Goal: Information Seeking & Learning: Learn about a topic

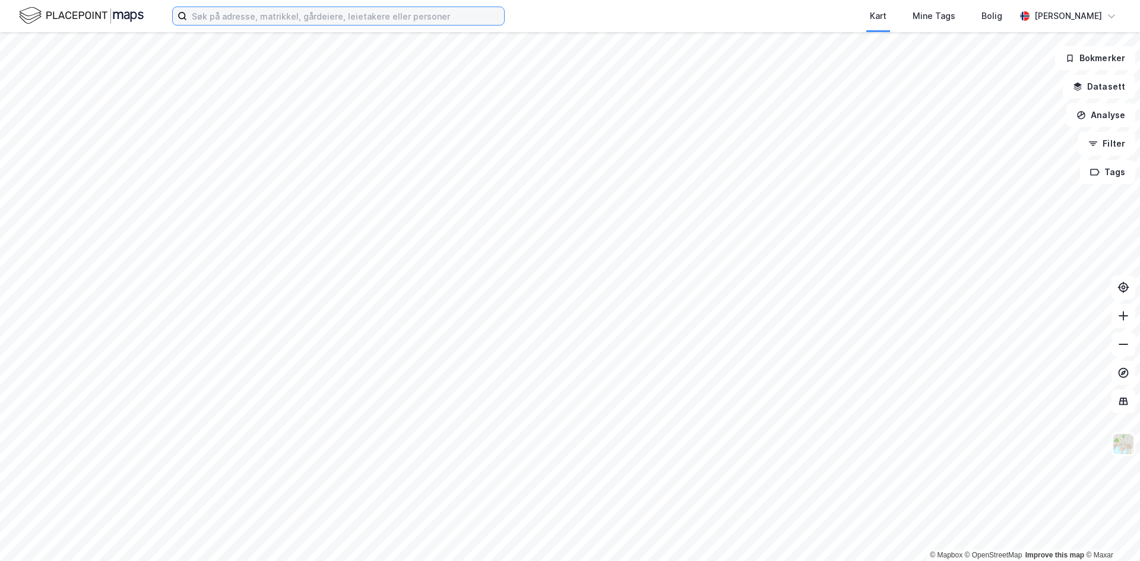
click at [199, 20] on input at bounding box center [345, 16] width 317 height 18
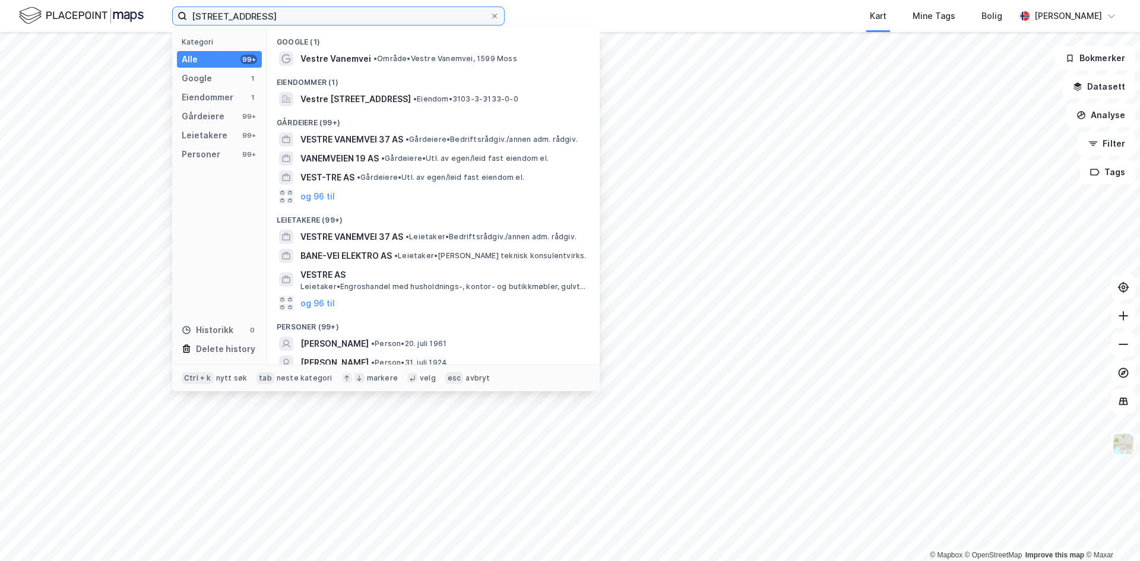
type input "[STREET_ADDRESS]"
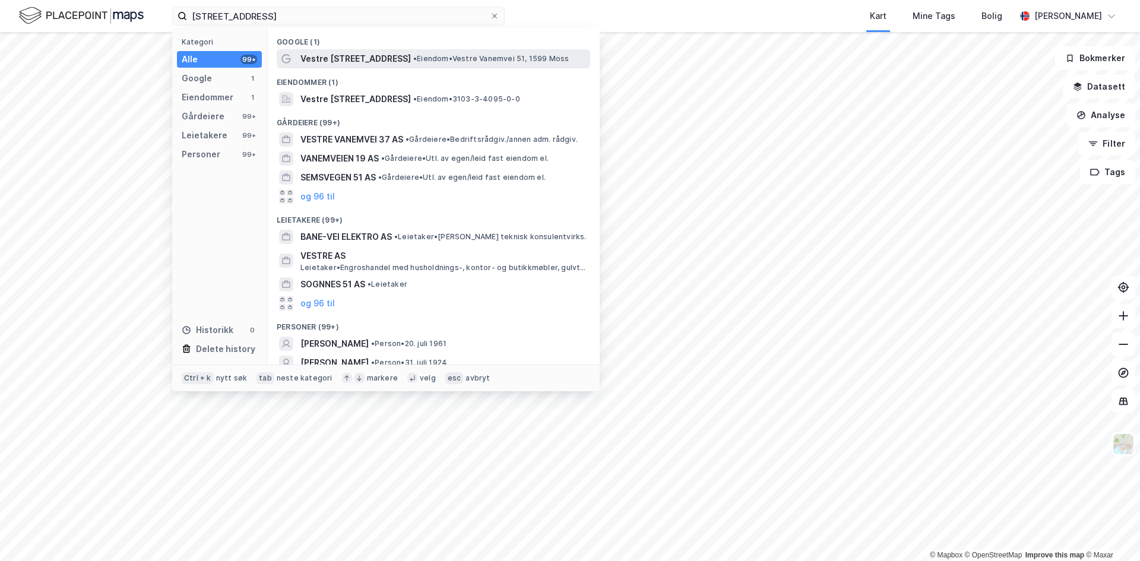
click at [348, 53] on span "Vestre [STREET_ADDRESS]" at bounding box center [355, 59] width 110 height 14
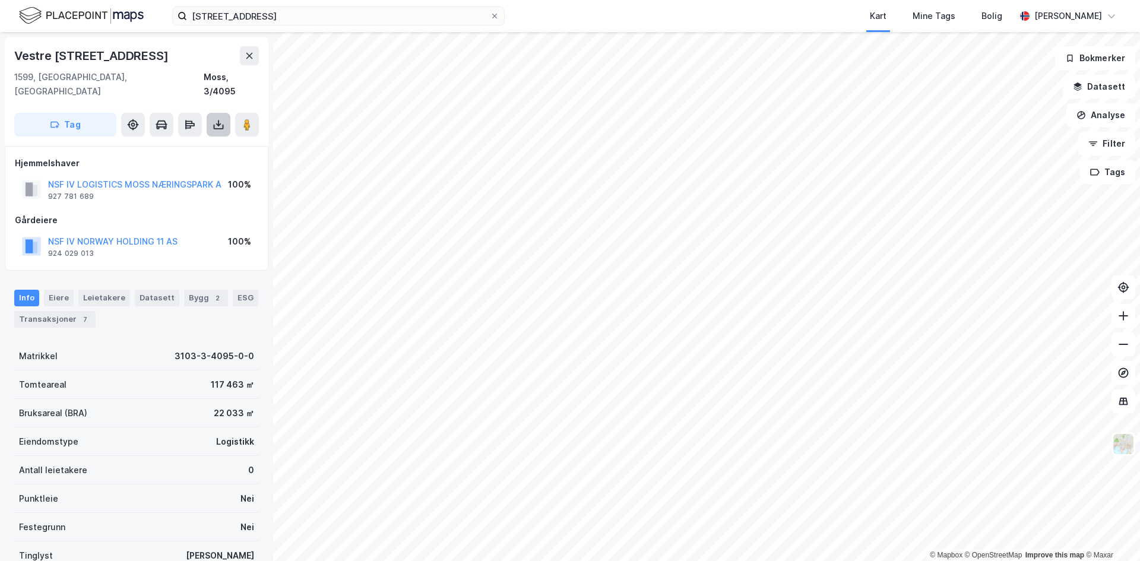
click at [215, 119] on icon at bounding box center [219, 125] width 12 height 12
click at [162, 144] on div "Last ned grunnbok" at bounding box center [159, 148] width 69 height 9
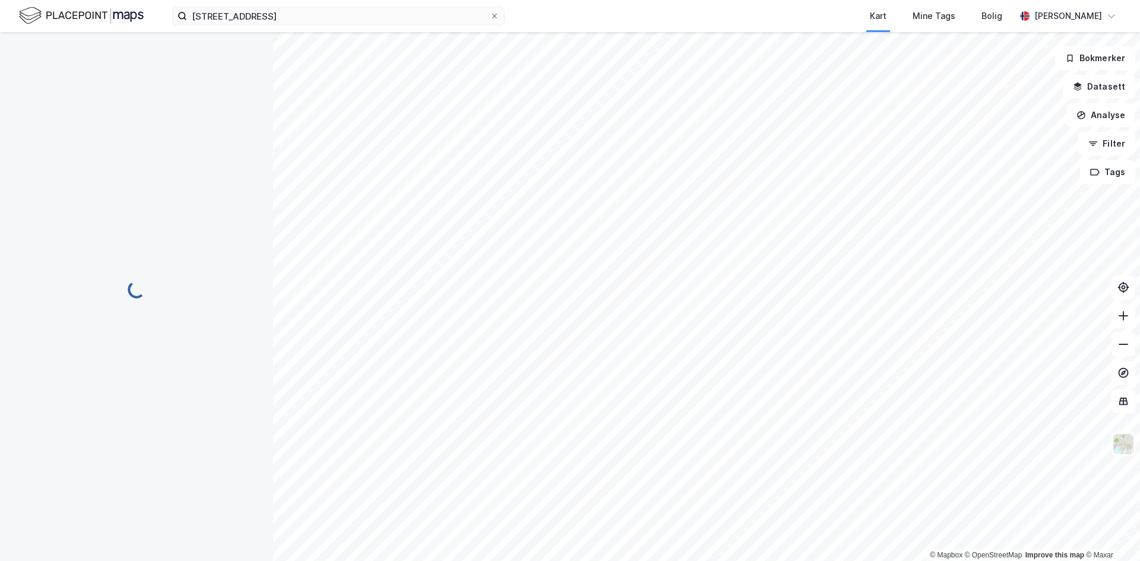
scroll to position [1, 0]
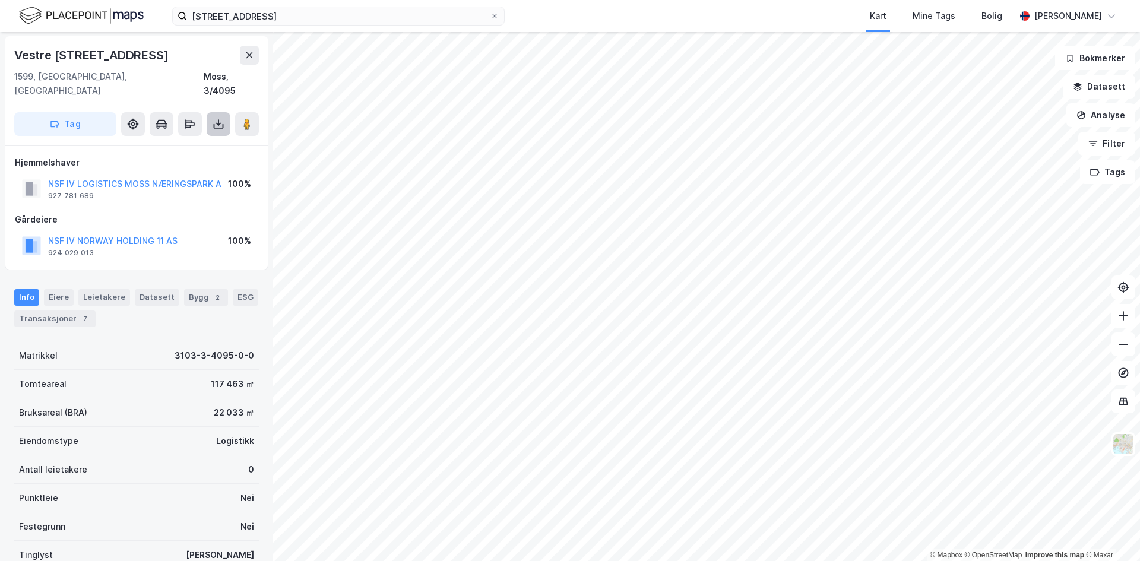
click at [215, 118] on icon at bounding box center [219, 124] width 12 height 12
click at [175, 143] on div "Last ned grunnbok" at bounding box center [159, 147] width 69 height 9
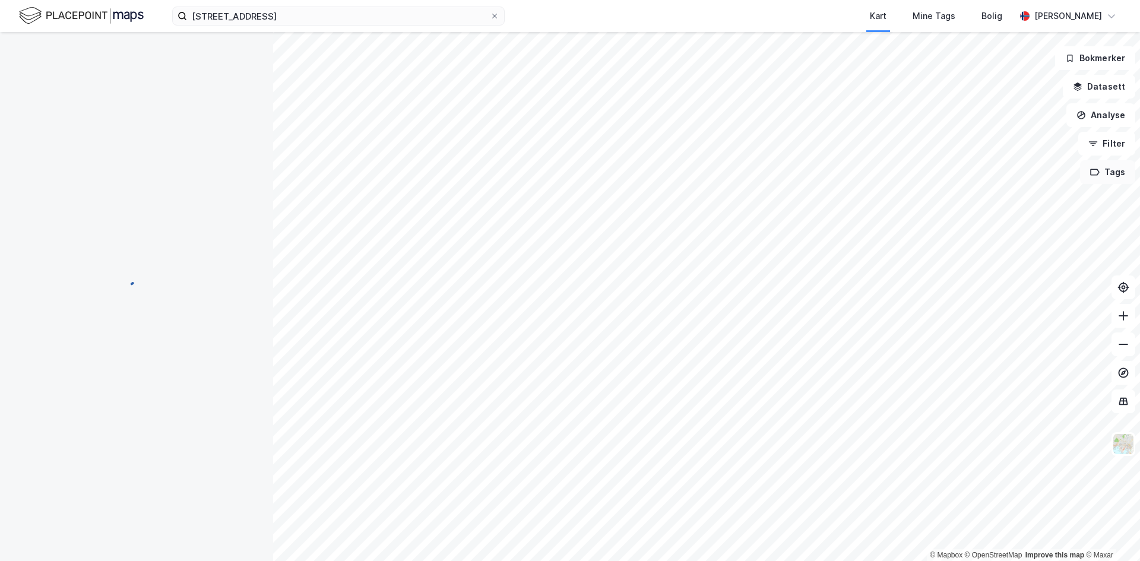
scroll to position [1, 0]
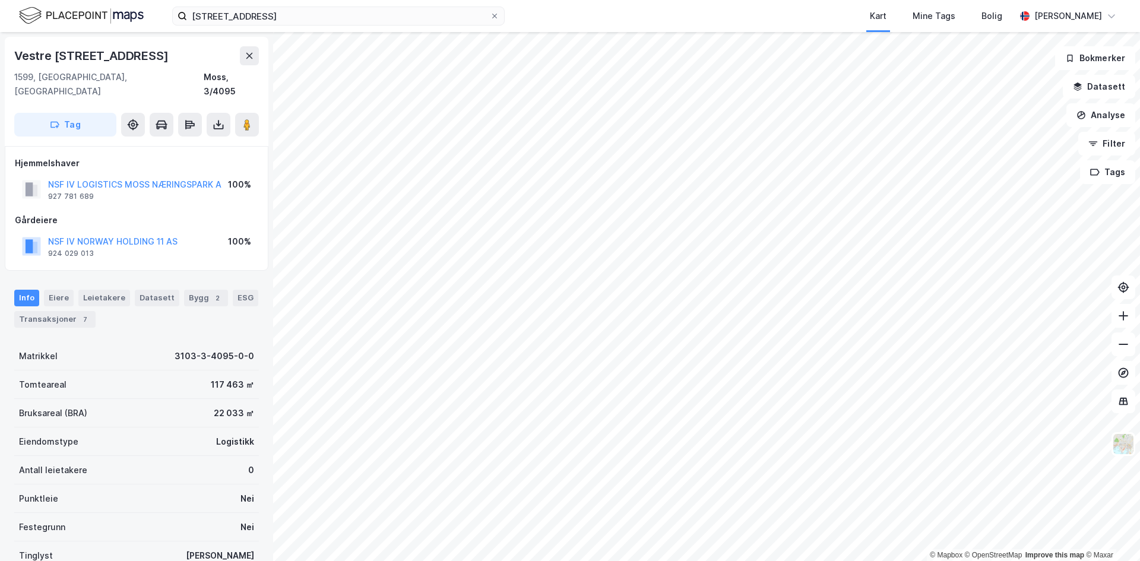
scroll to position [1, 0]
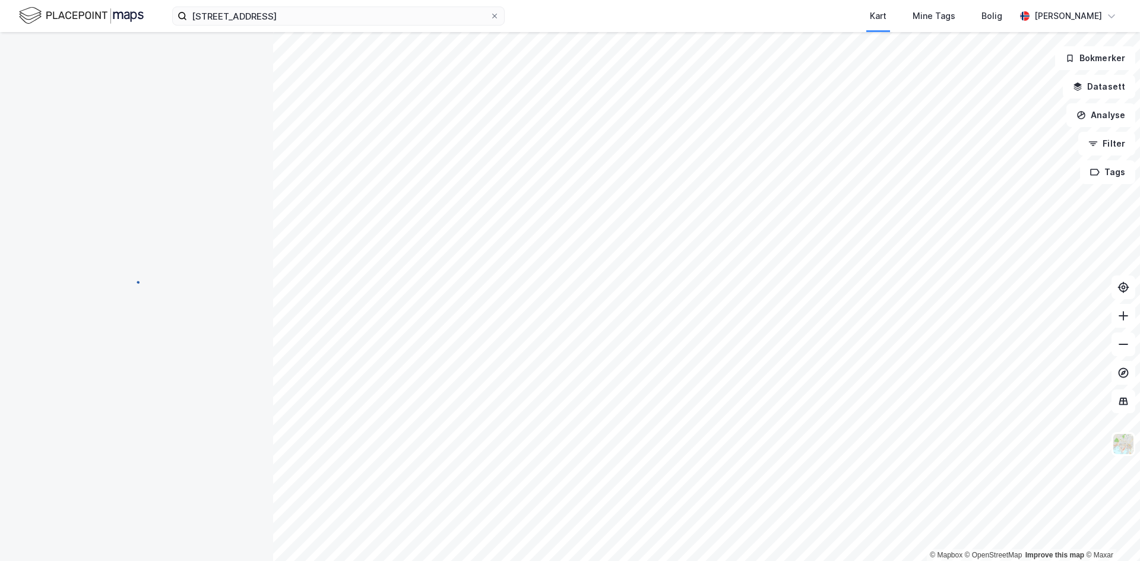
scroll to position [1, 0]
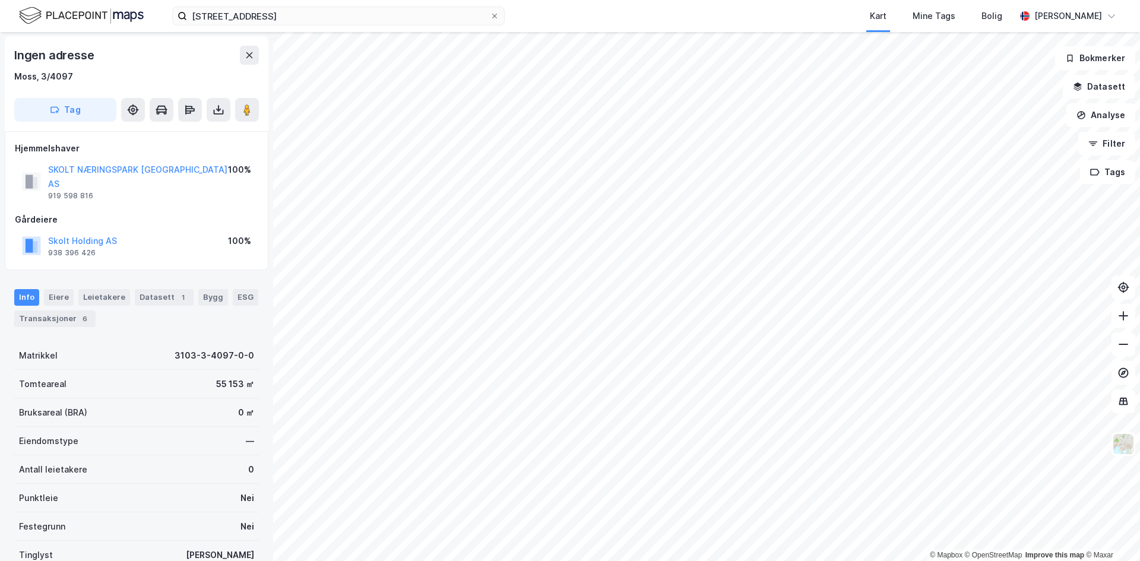
scroll to position [1, 0]
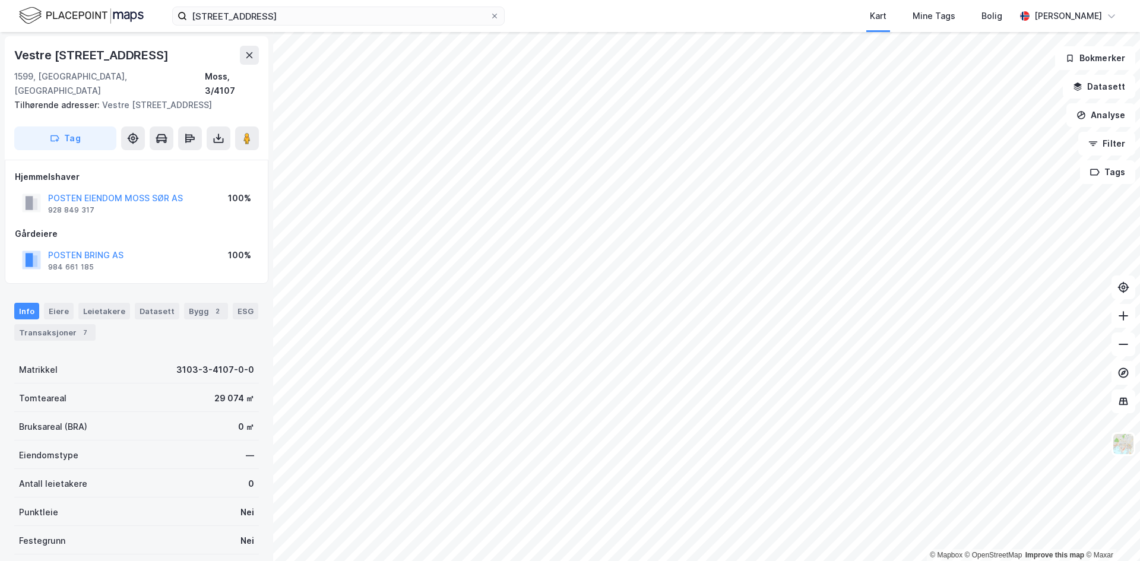
scroll to position [1, 0]
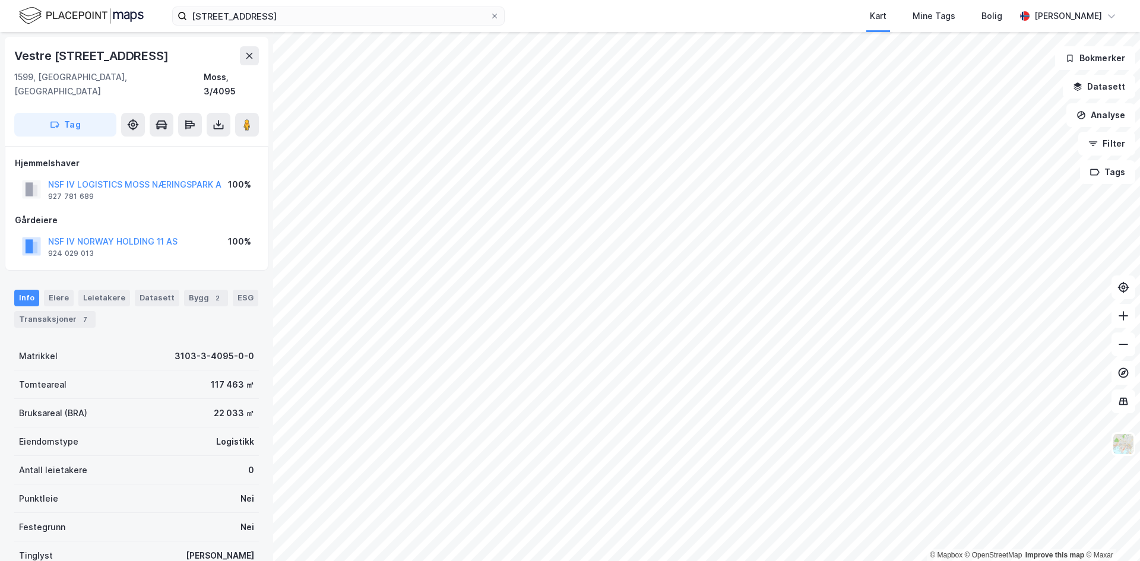
scroll to position [1, 0]
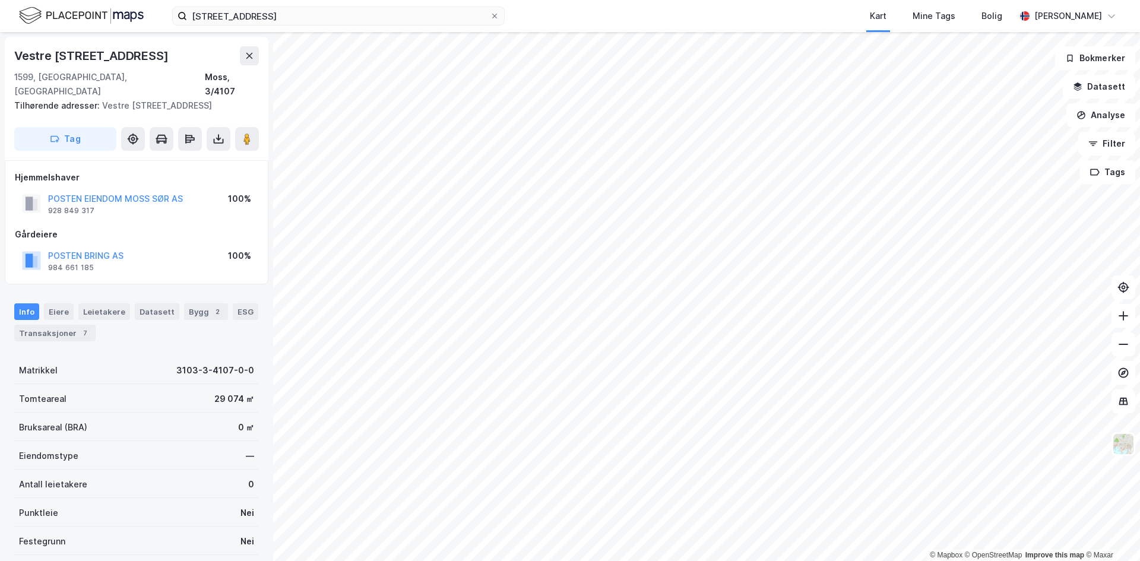
scroll to position [1, 0]
